Goal: Information Seeking & Learning: Learn about a topic

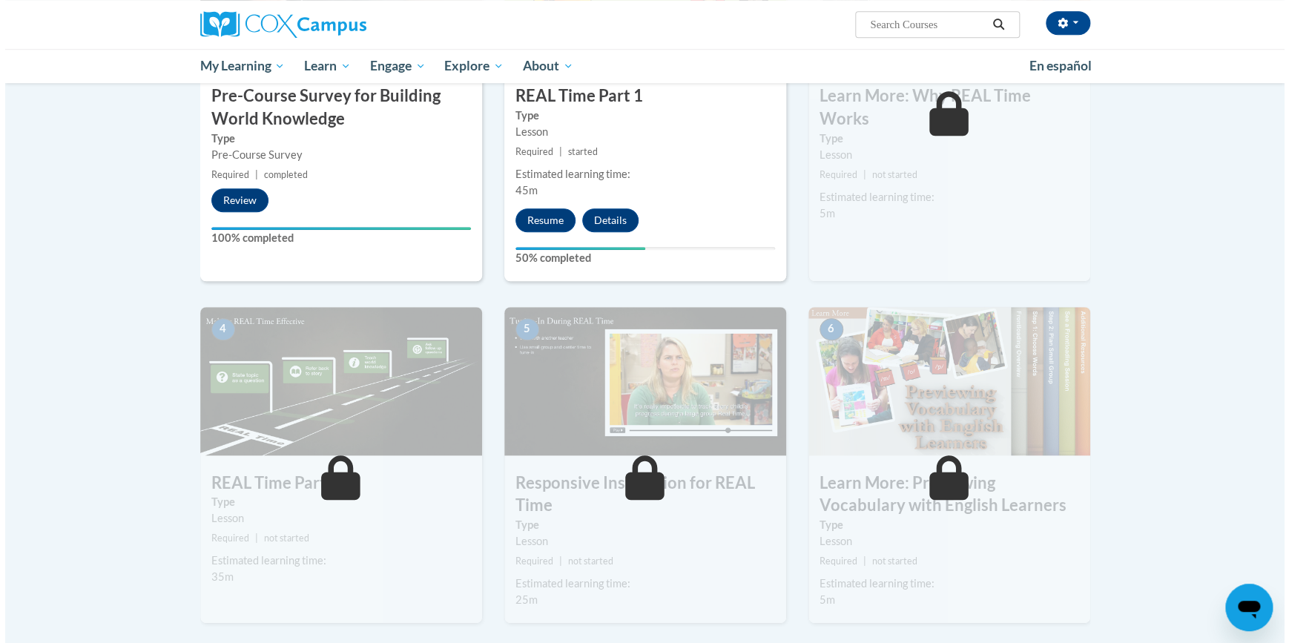
scroll to position [472, 0]
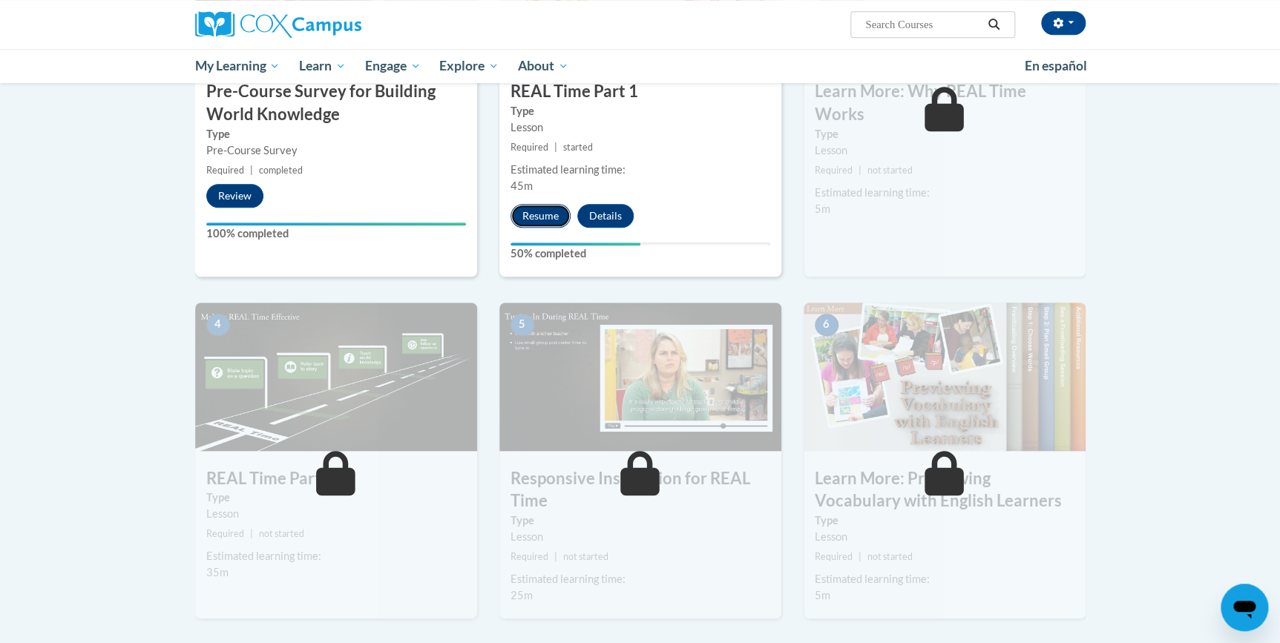
click at [536, 215] on button "Resume" at bounding box center [540, 216] width 60 height 24
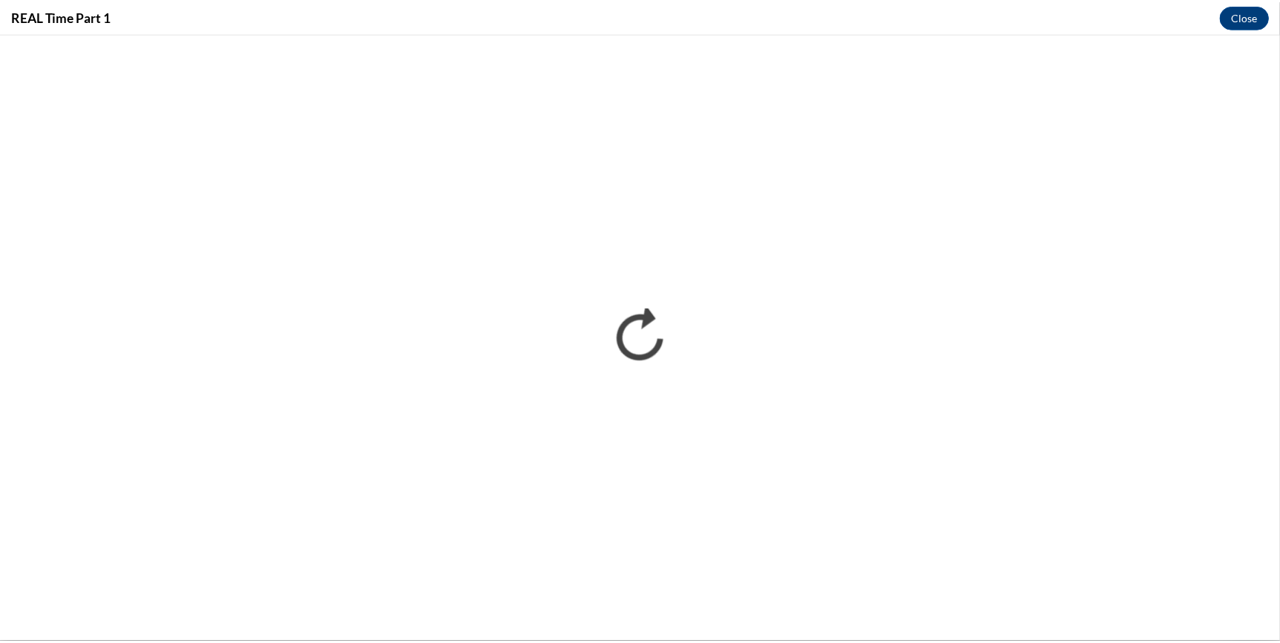
scroll to position [0, 0]
click at [1269, 12] on button "Close" at bounding box center [1253, 16] width 50 height 24
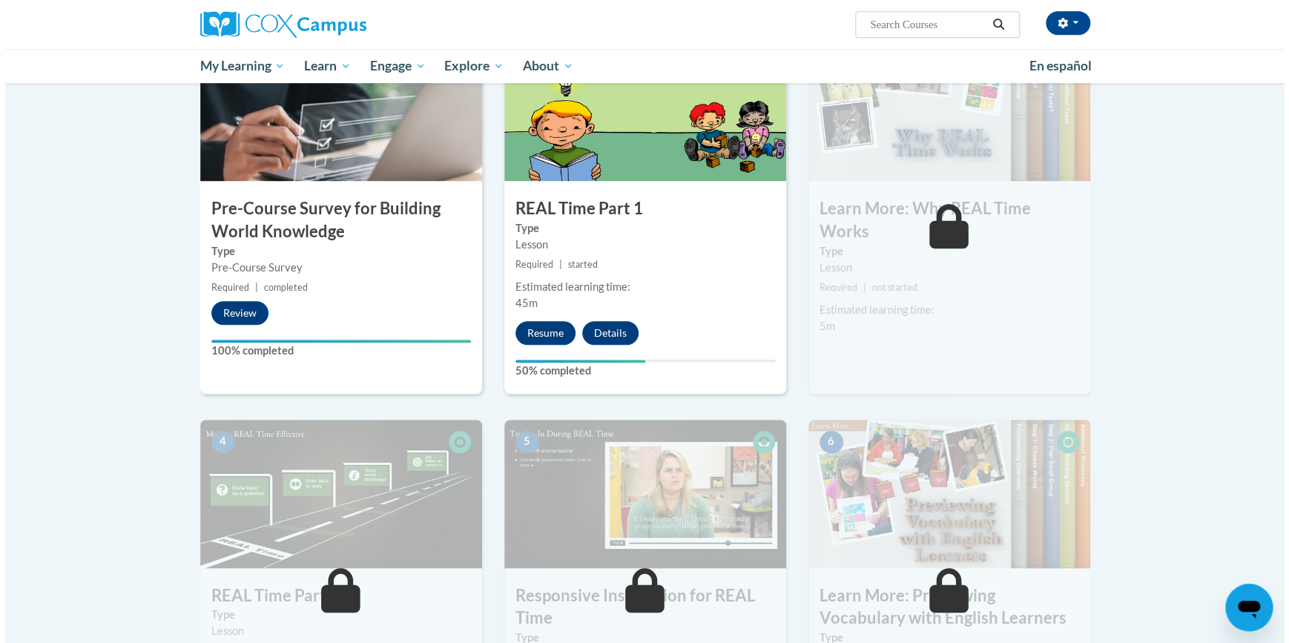
scroll to position [337, 0]
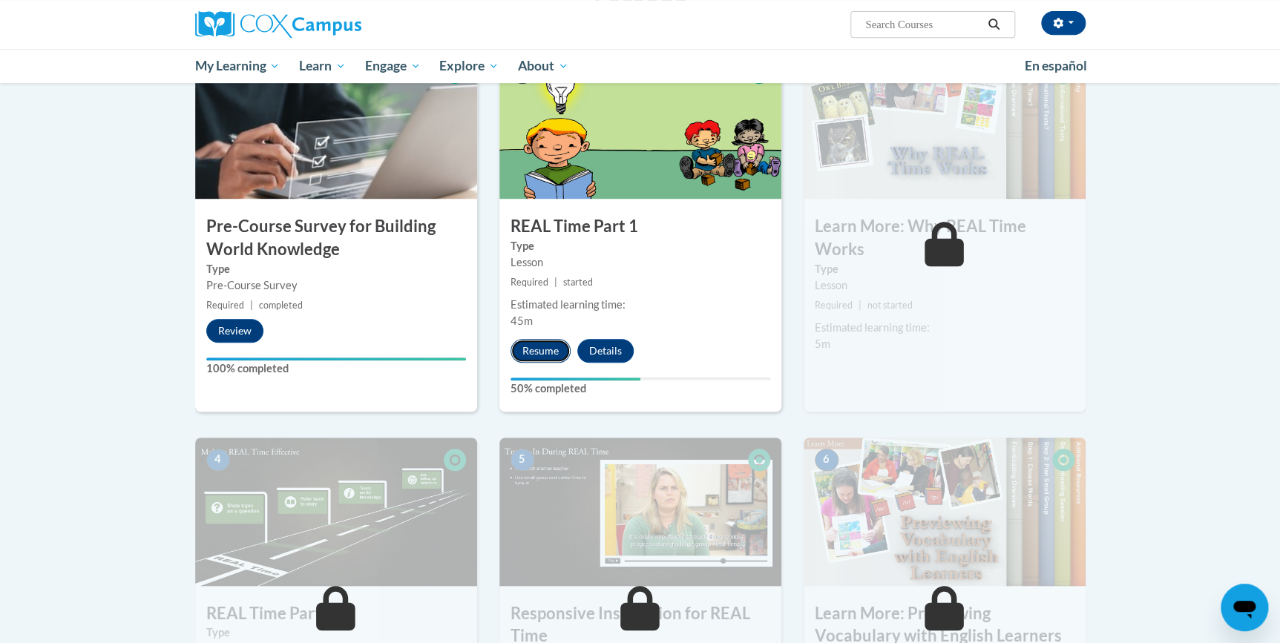
click at [538, 353] on button "Resume" at bounding box center [540, 351] width 60 height 24
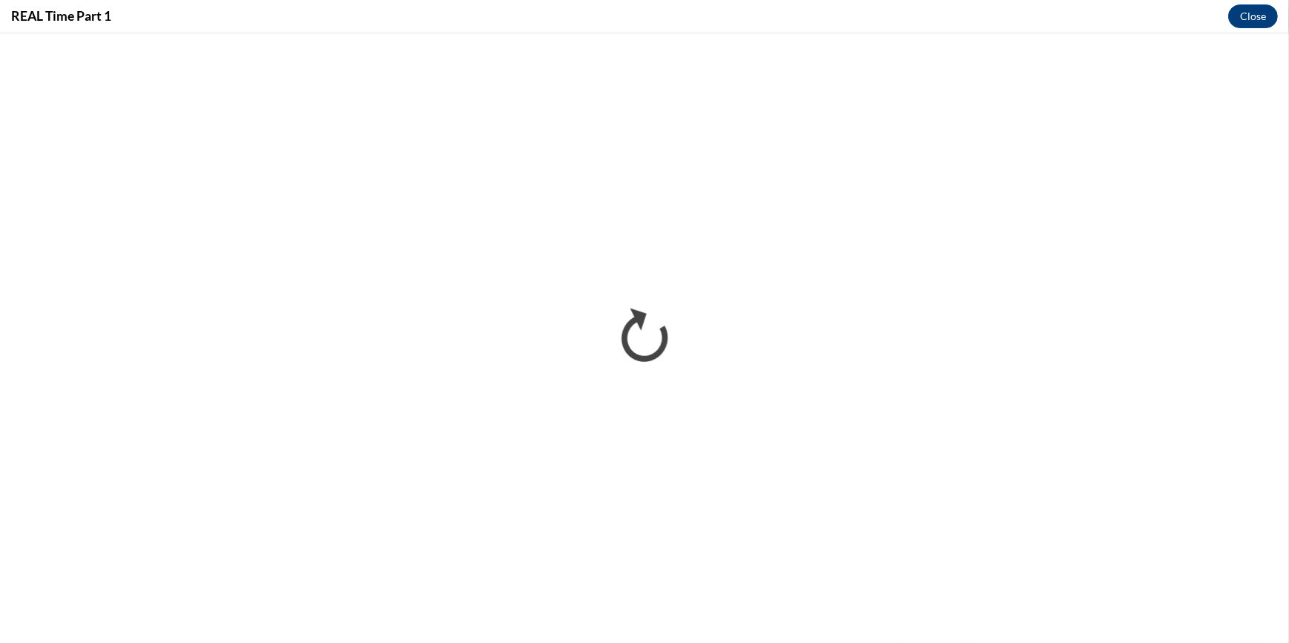
scroll to position [0, 0]
click at [1251, 21] on button "Close" at bounding box center [1253, 16] width 50 height 24
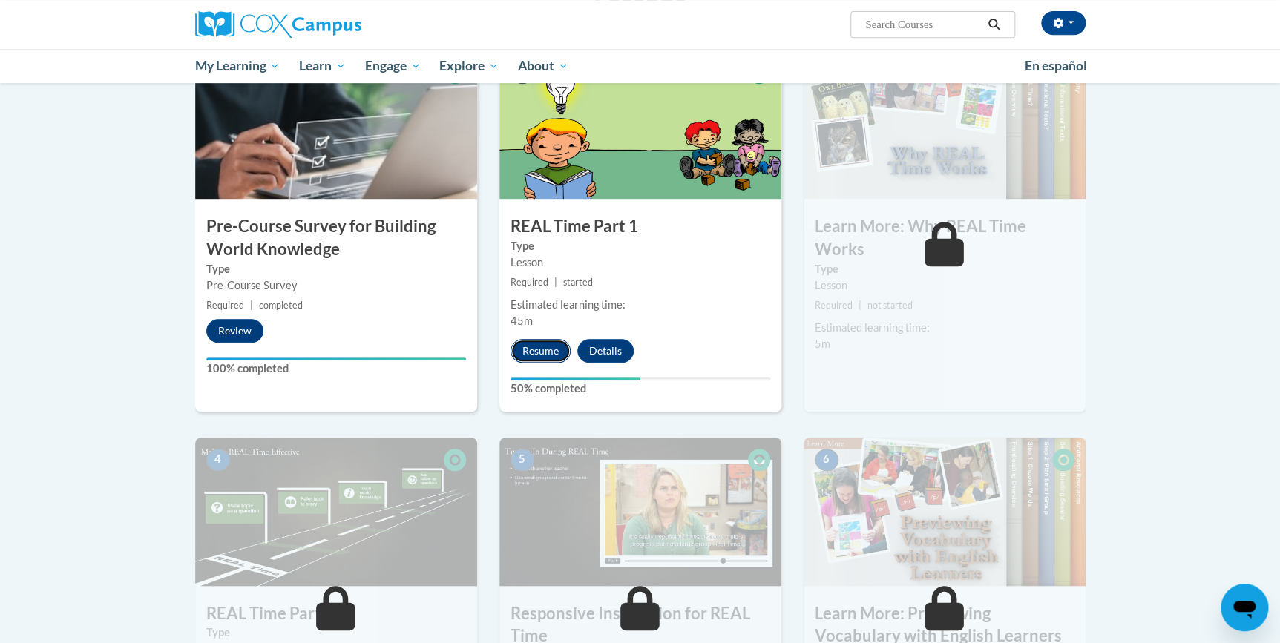
click at [550, 357] on button "Resume" at bounding box center [540, 351] width 60 height 24
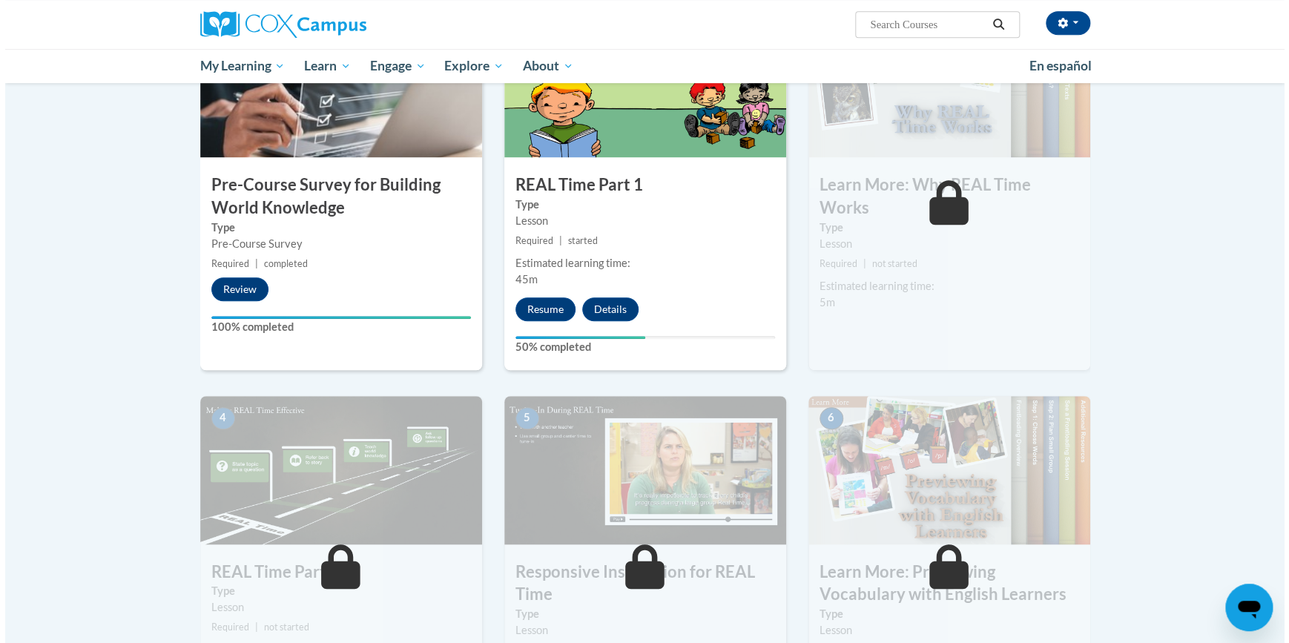
scroll to position [404, 0]
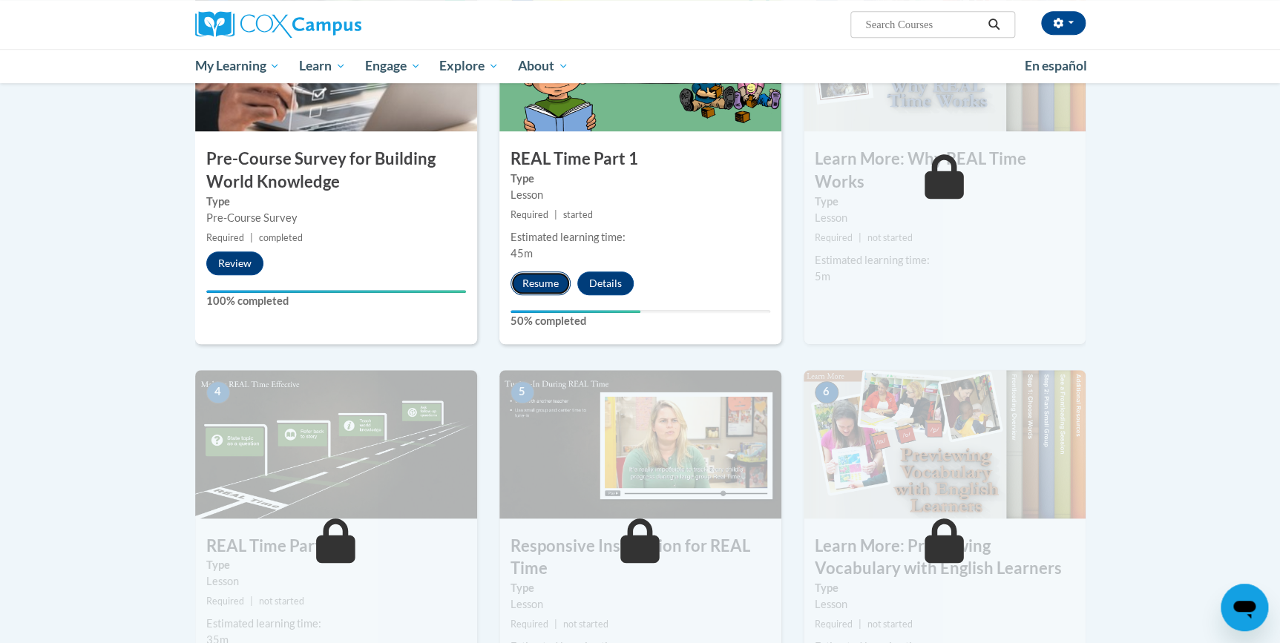
click at [549, 276] on button "Resume" at bounding box center [540, 283] width 60 height 24
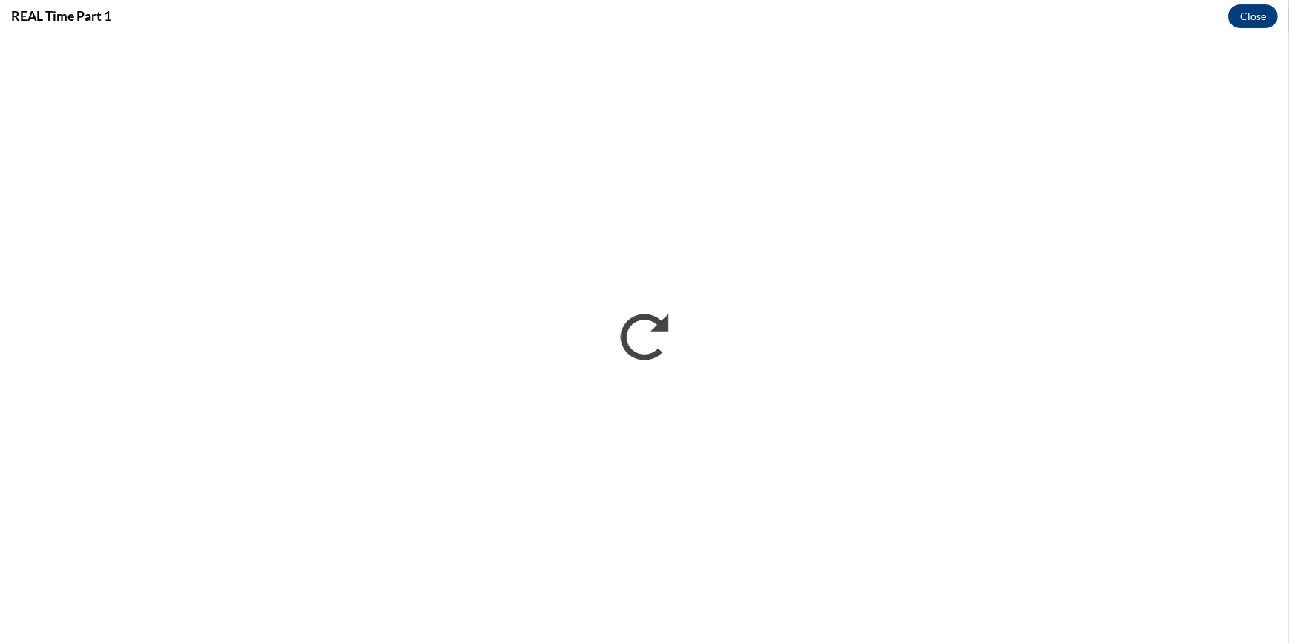
scroll to position [0, 0]
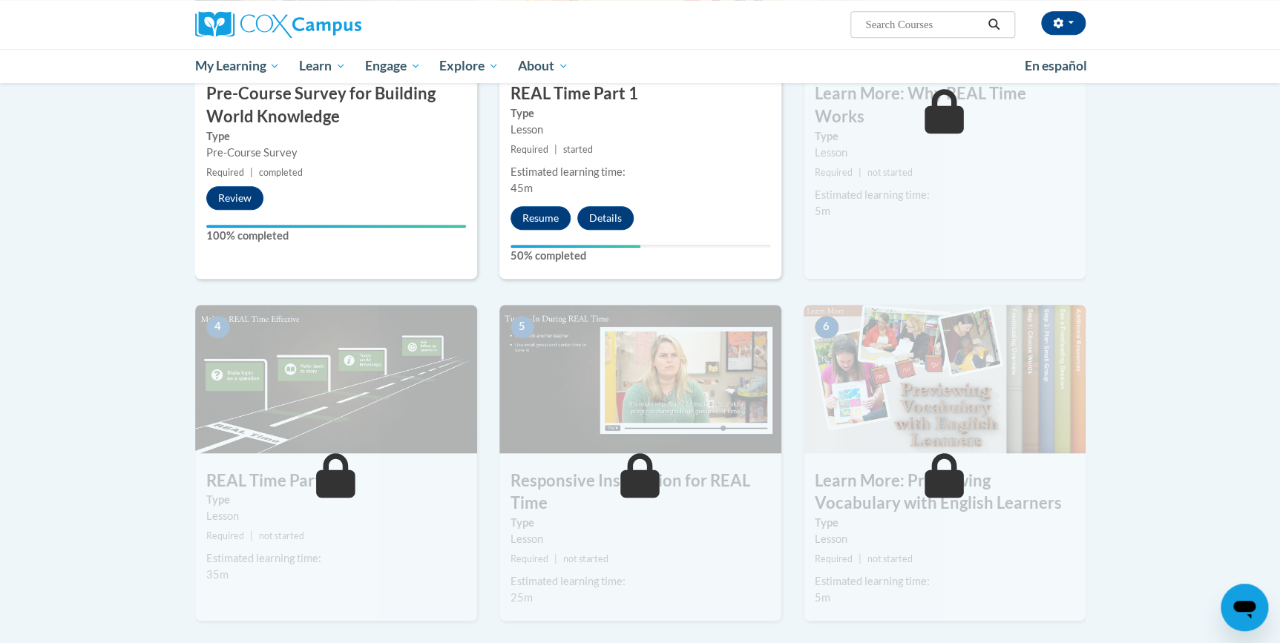
scroll to position [472, 0]
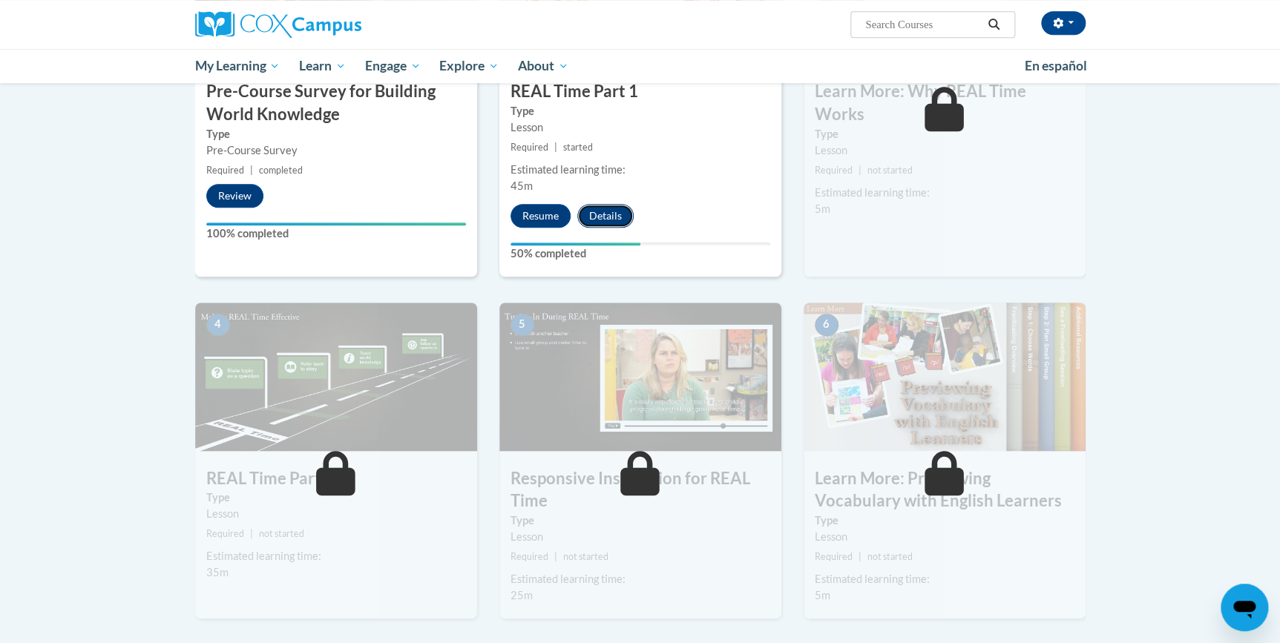
click at [618, 220] on button "Details" at bounding box center [605, 216] width 56 height 24
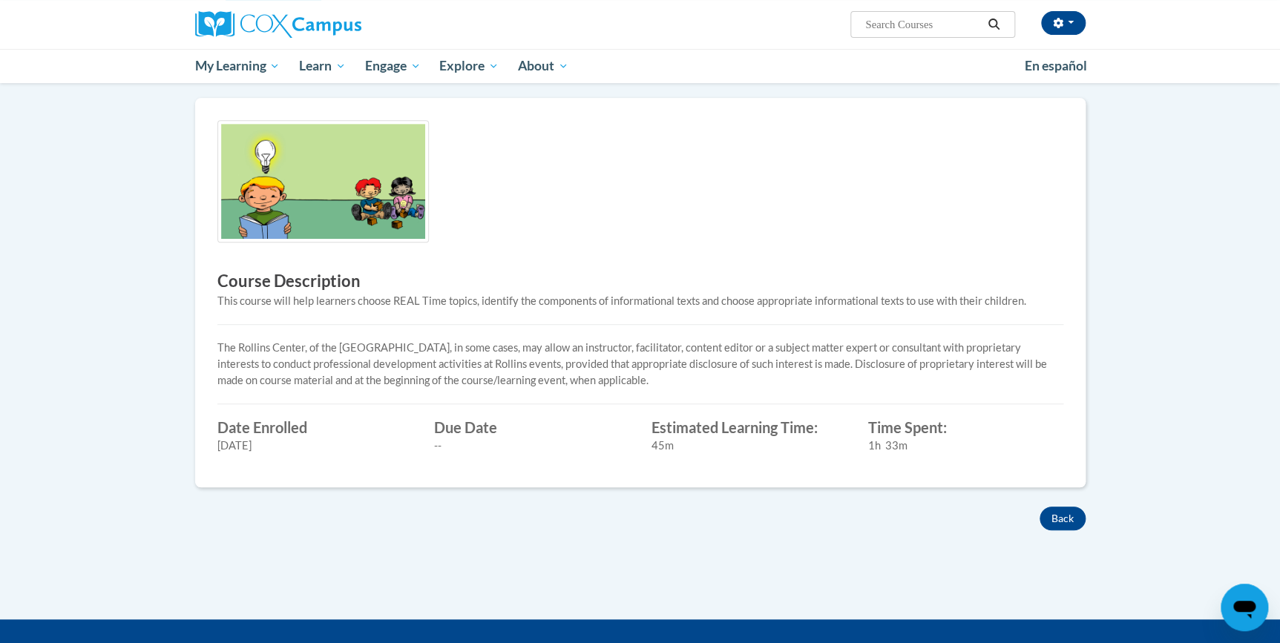
scroll to position [269, 0]
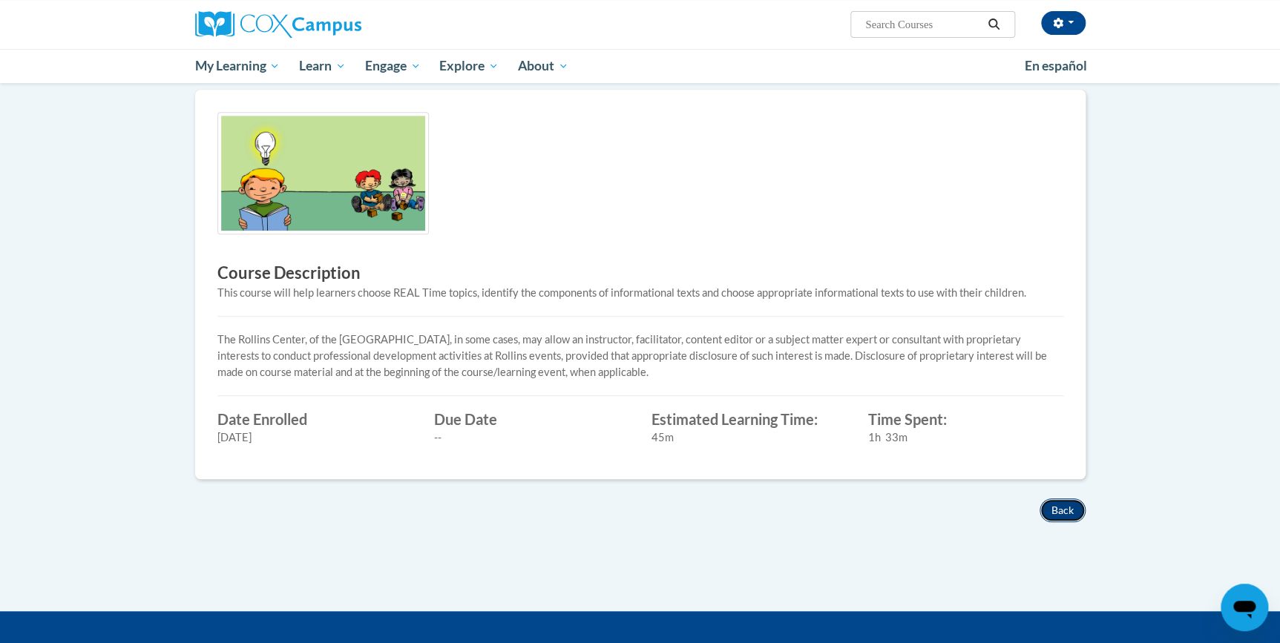
click at [1064, 501] on button "Back" at bounding box center [1062, 510] width 46 height 24
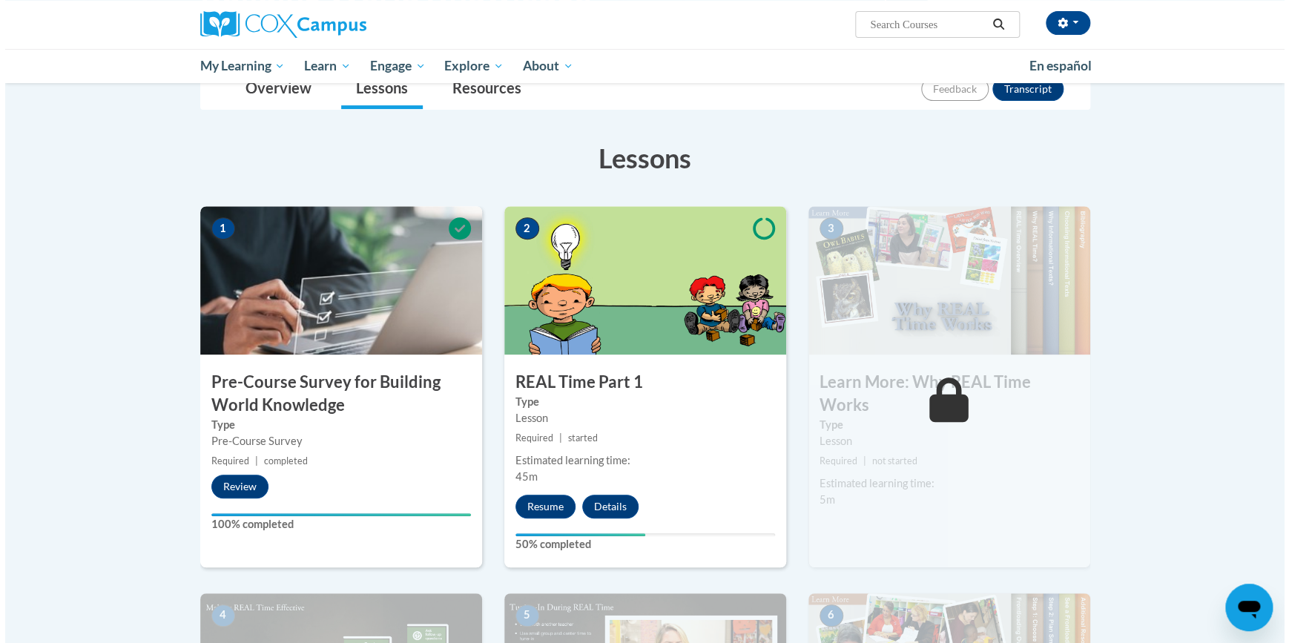
scroll to position [202, 0]
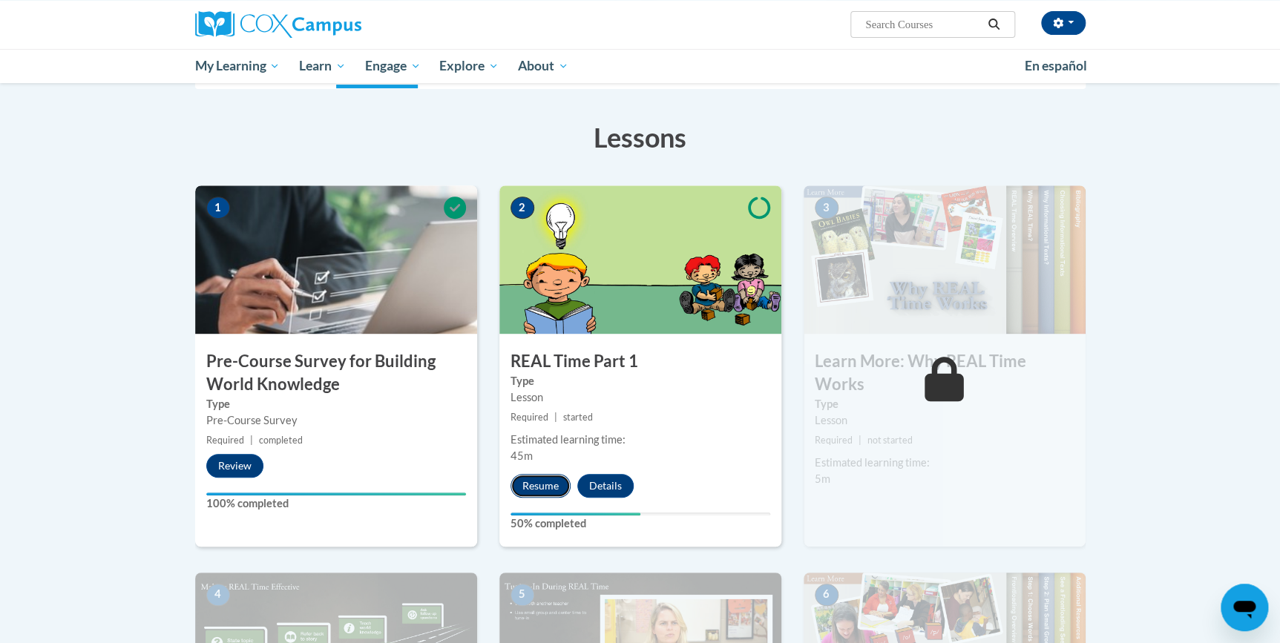
click at [547, 482] on button "Resume" at bounding box center [540, 486] width 60 height 24
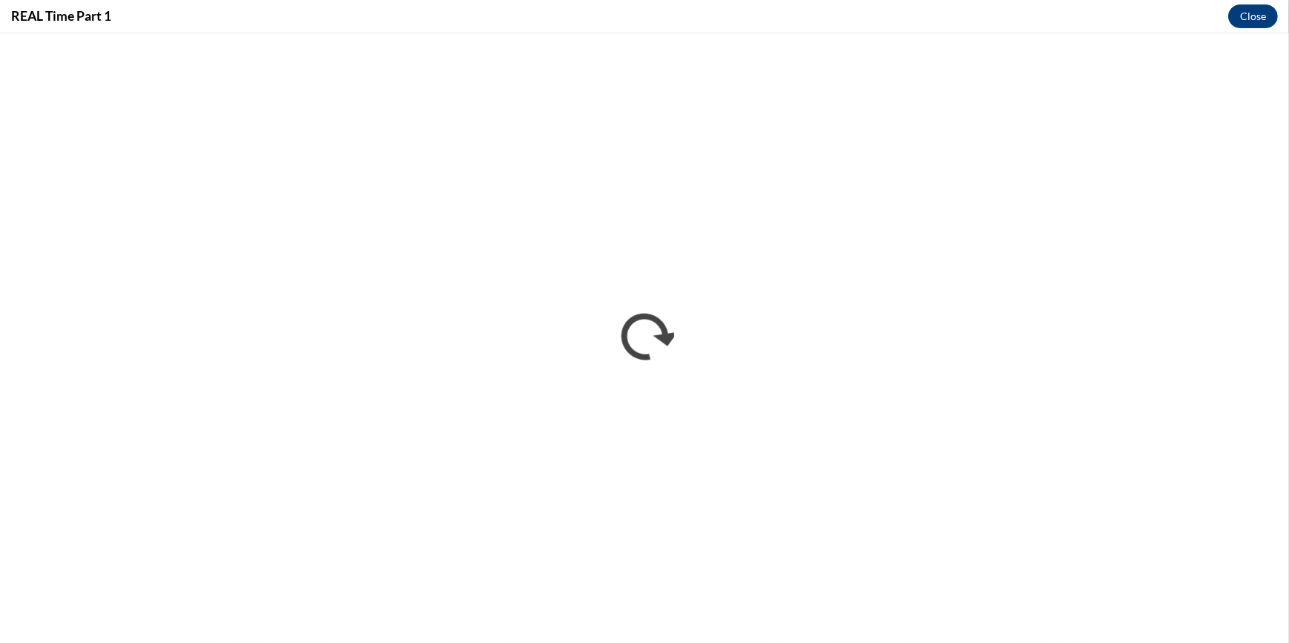
scroll to position [0, 0]
click at [1239, 18] on button "Close" at bounding box center [1253, 16] width 50 height 24
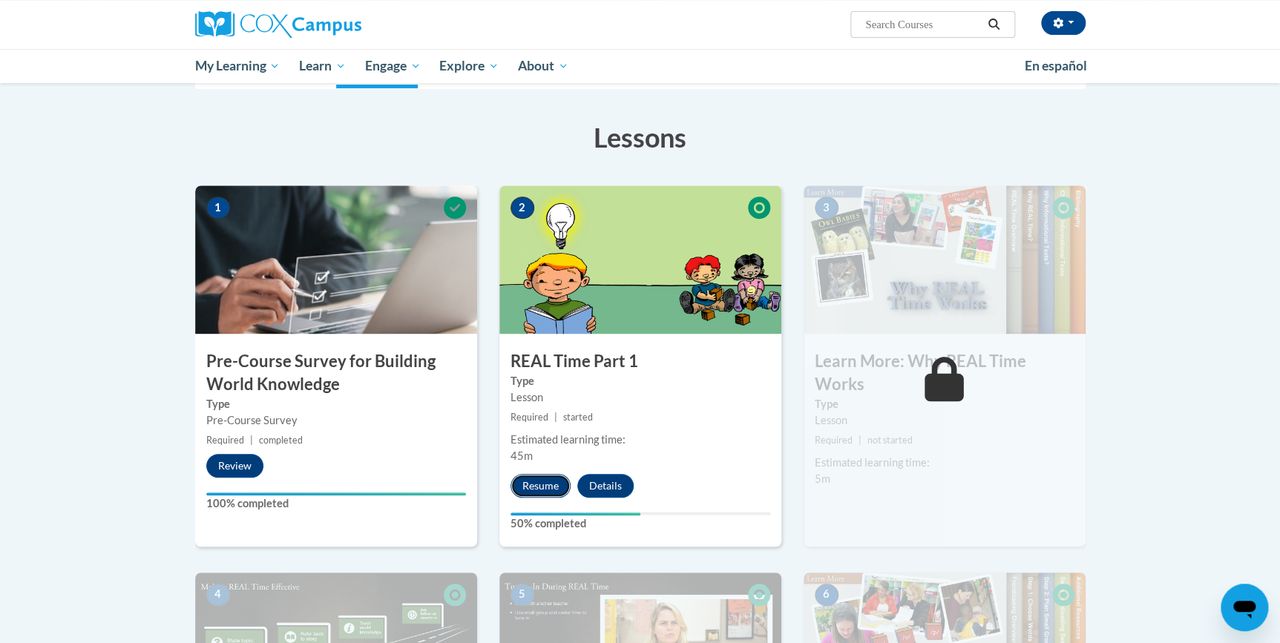
click at [542, 481] on button "Resume" at bounding box center [540, 486] width 60 height 24
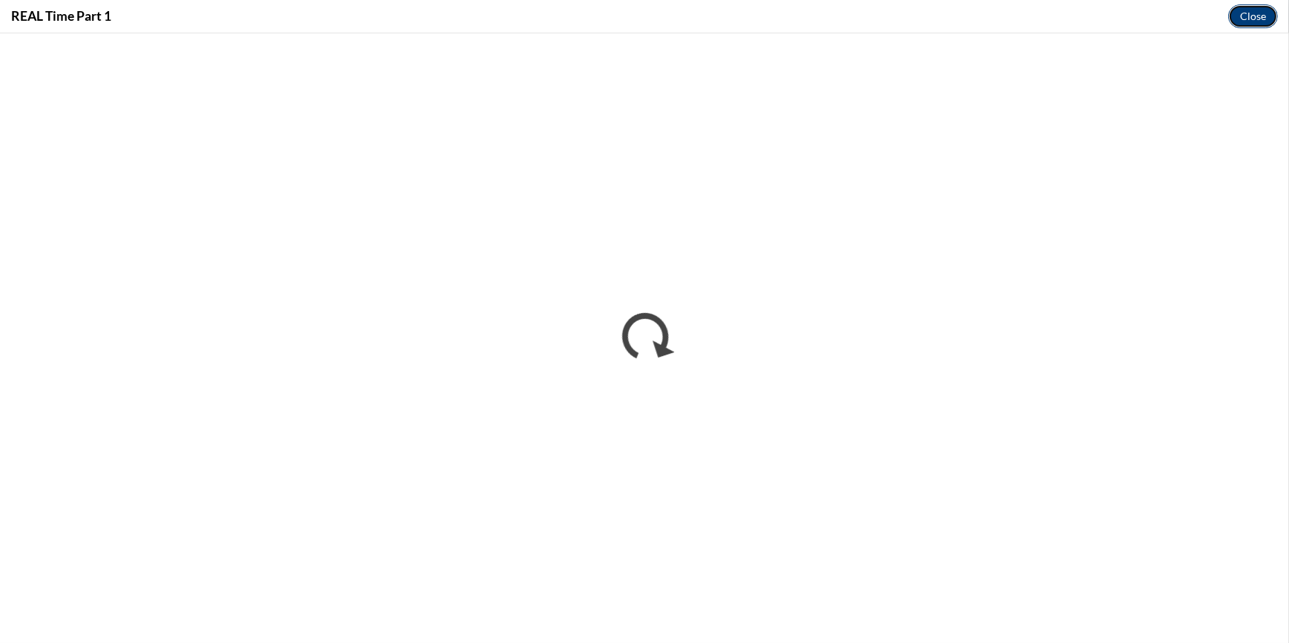
click at [1265, 18] on button "Close" at bounding box center [1253, 16] width 50 height 24
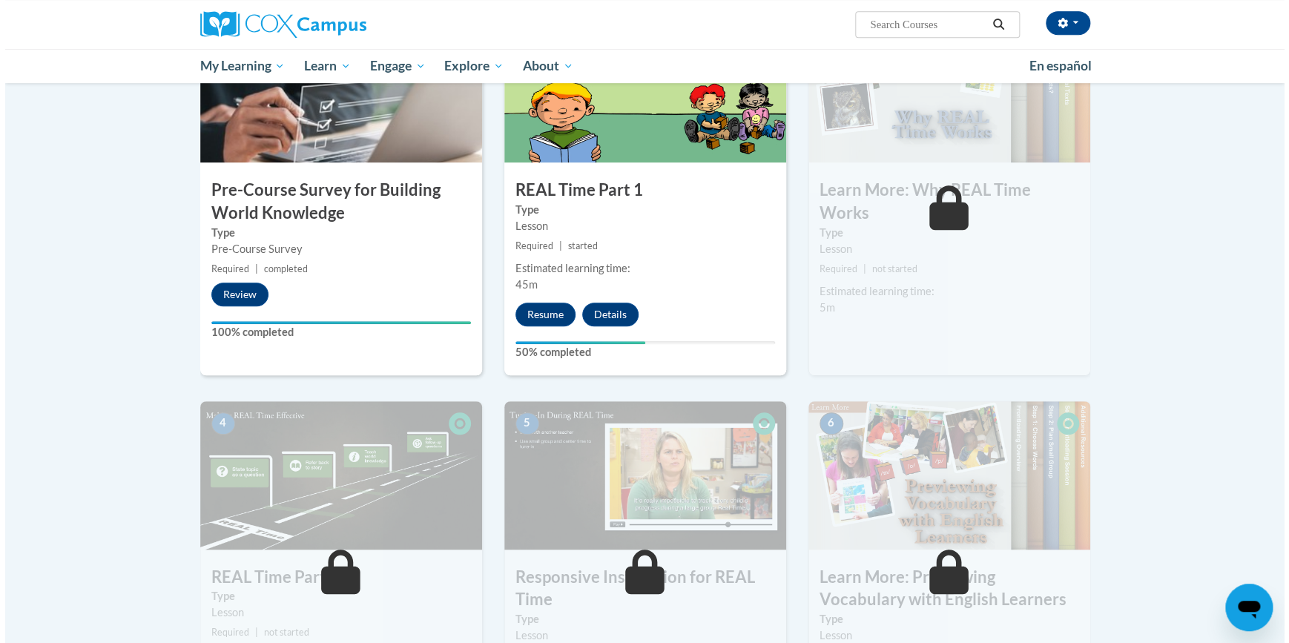
scroll to position [404, 0]
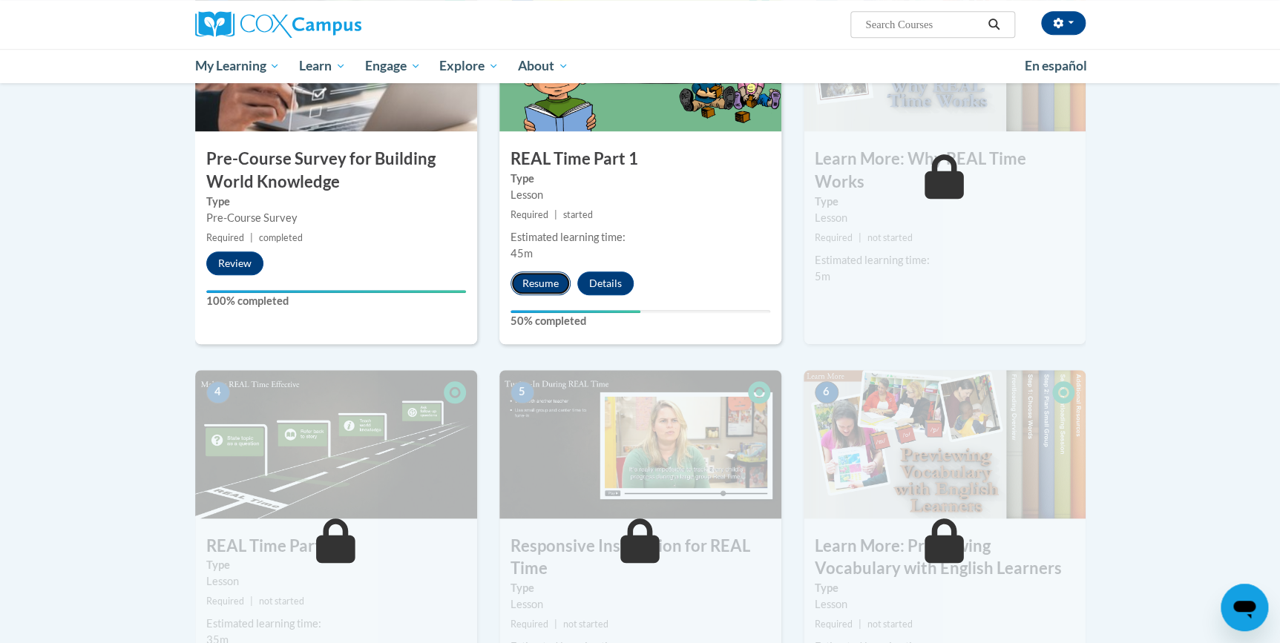
click at [554, 286] on button "Resume" at bounding box center [540, 283] width 60 height 24
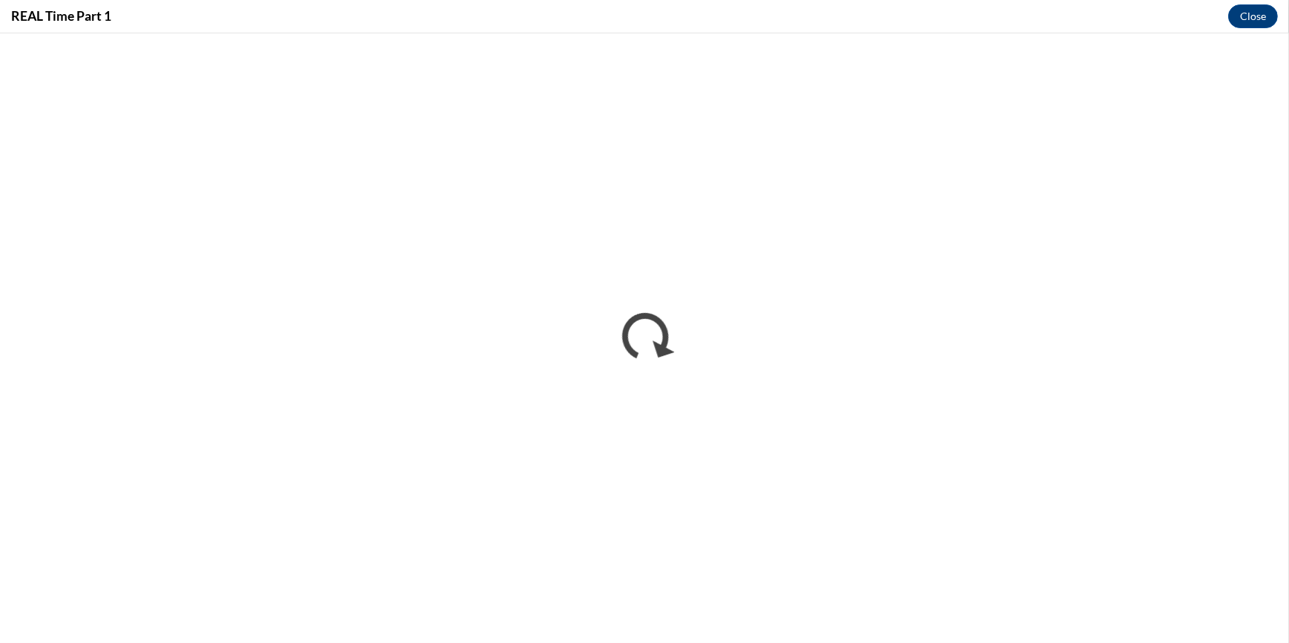
scroll to position [0, 0]
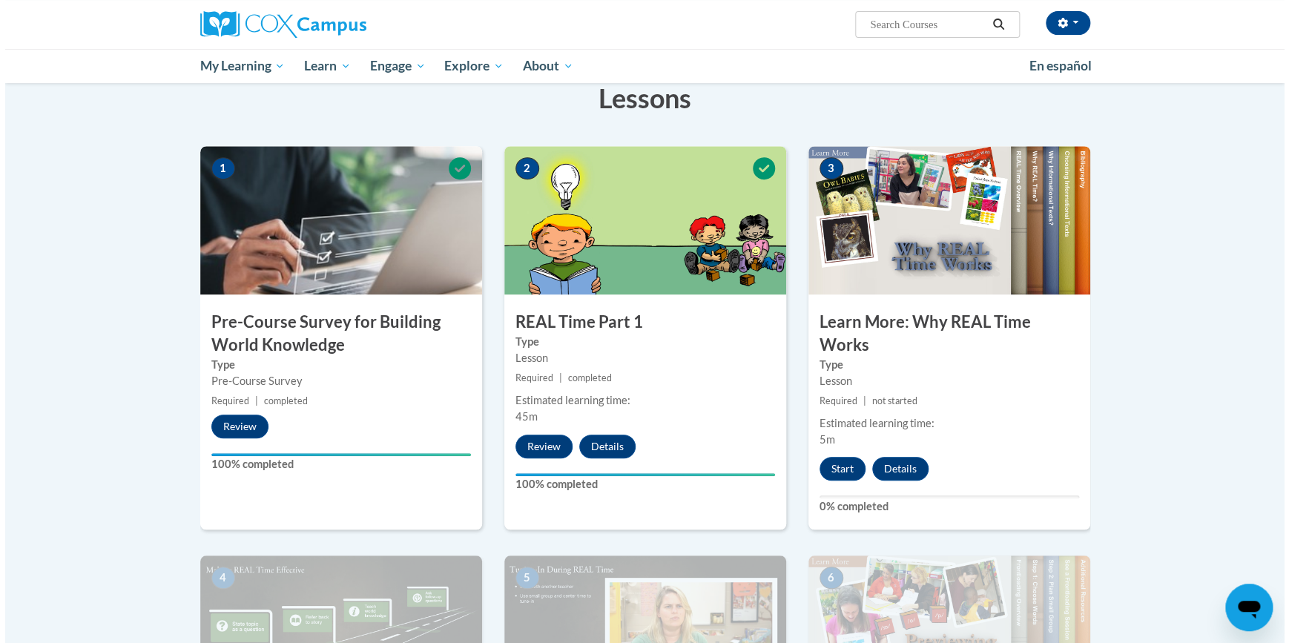
scroll to position [218, 0]
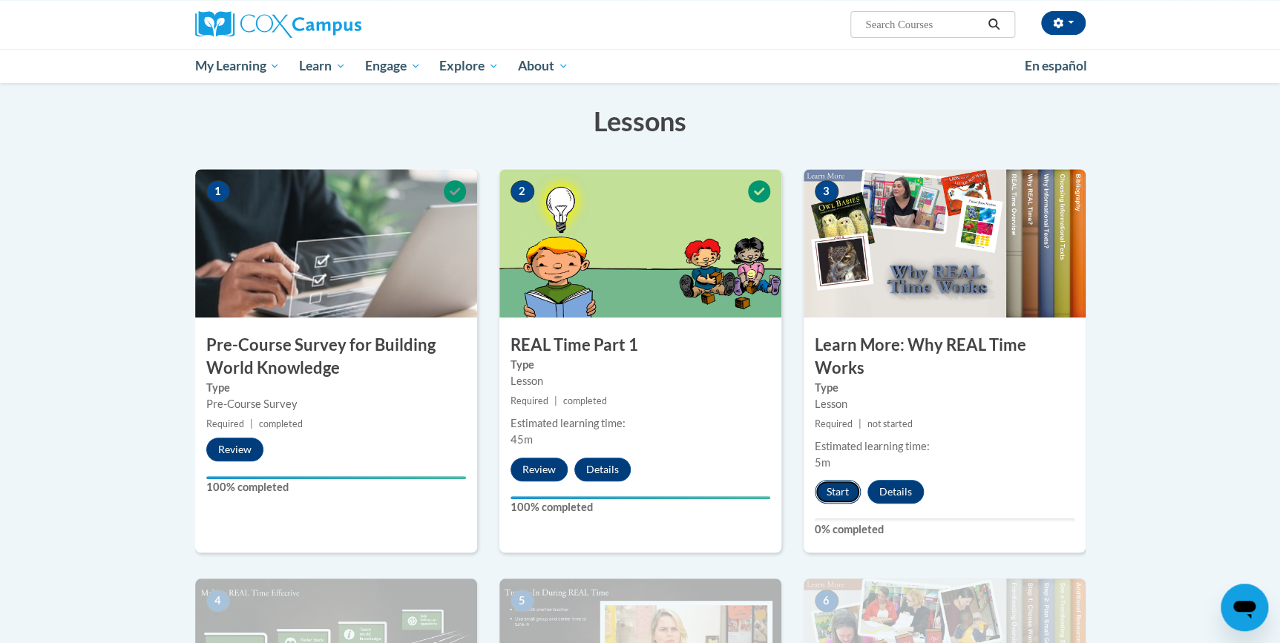
click at [837, 498] on button "Start" at bounding box center [837, 492] width 46 height 24
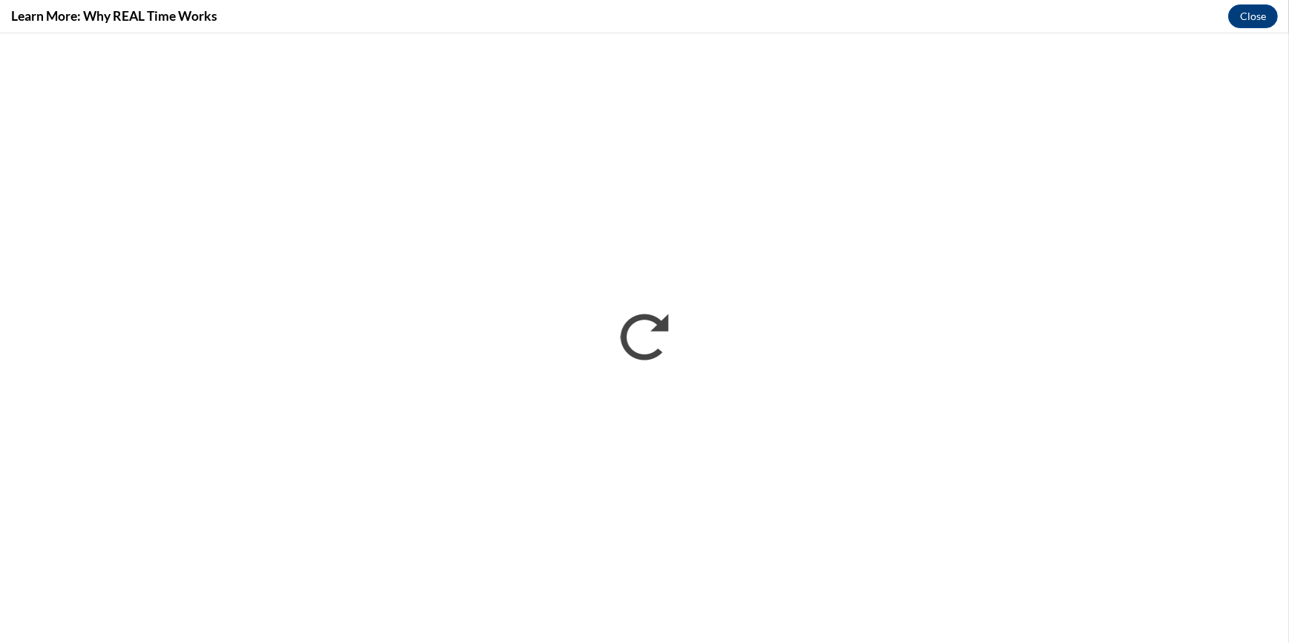
scroll to position [0, 0]
